Goal: Find specific page/section: Find specific page/section

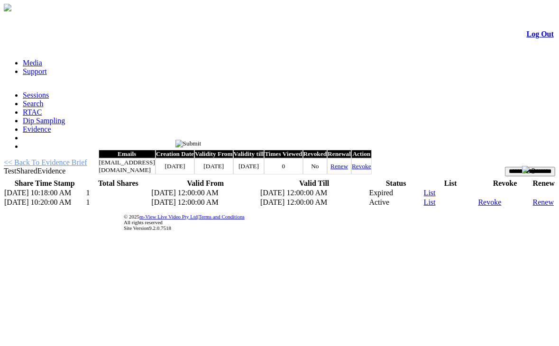
click at [201, 145] on input "image" at bounding box center [188, 144] width 26 height 8
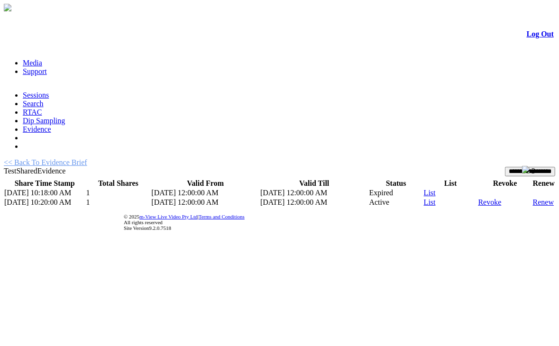
click at [537, 38] on link "Log Out" at bounding box center [540, 34] width 27 height 8
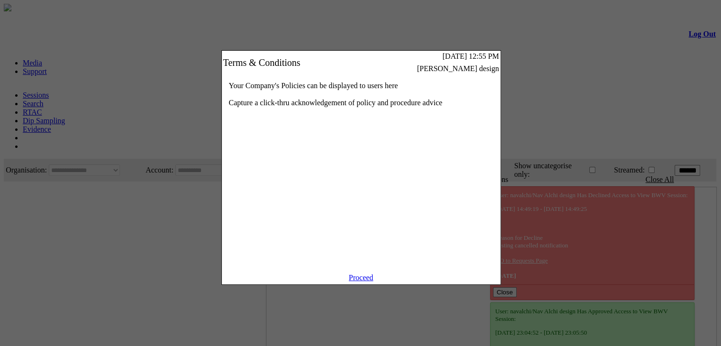
click at [367, 282] on link "Proceed" at bounding box center [361, 277] width 25 height 8
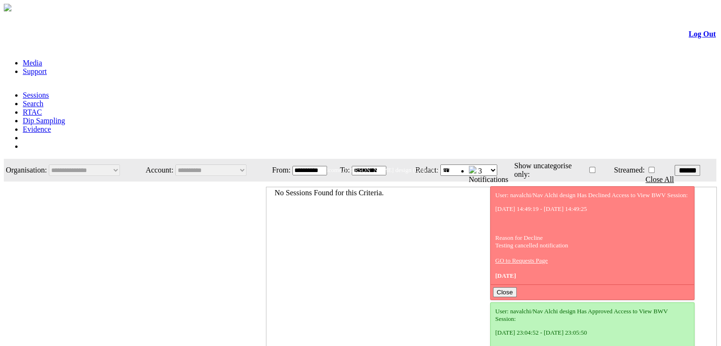
click at [51, 125] on link "Evidence" at bounding box center [37, 129] width 28 height 8
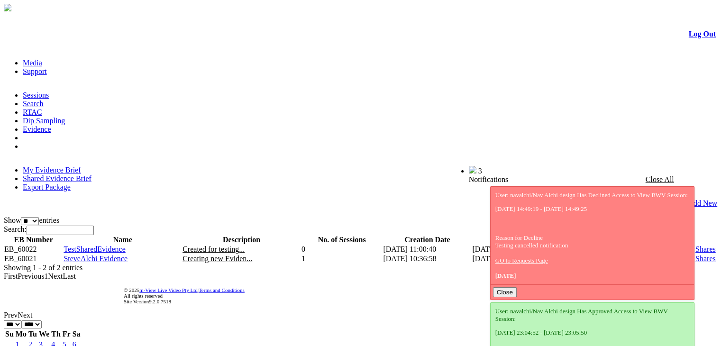
click at [91, 174] on link "Shared Evidence Brief" at bounding box center [57, 178] width 69 height 8
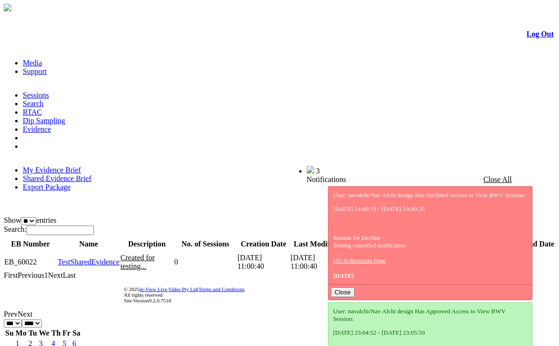
click at [91, 174] on link "Shared Evidence Brief" at bounding box center [57, 178] width 69 height 8
